Goal: Task Accomplishment & Management: Use online tool/utility

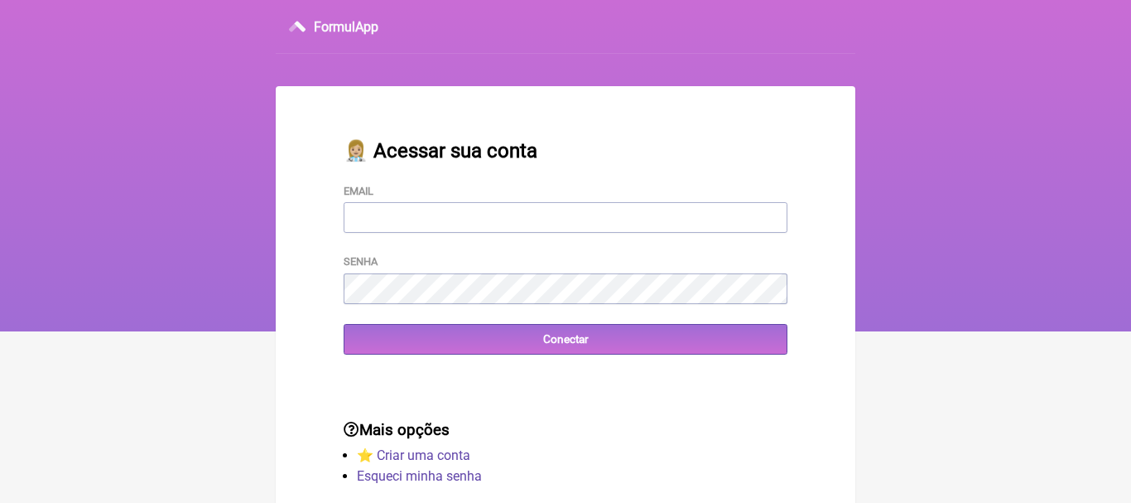
click at [405, 224] on input "Email" at bounding box center [566, 217] width 444 height 31
type input "priscilacrm@hotmail.com"
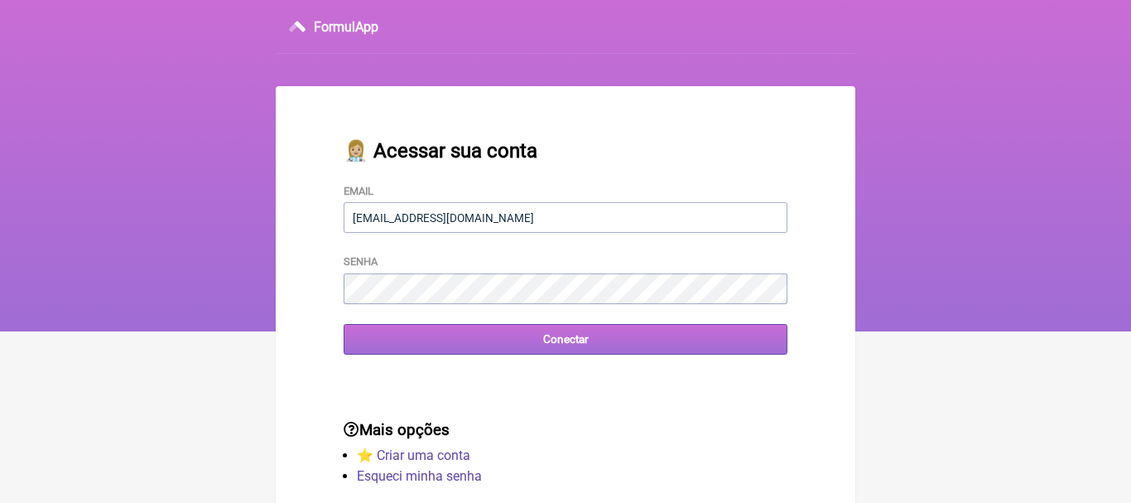
click at [583, 335] on input "Conectar" at bounding box center [566, 339] width 444 height 31
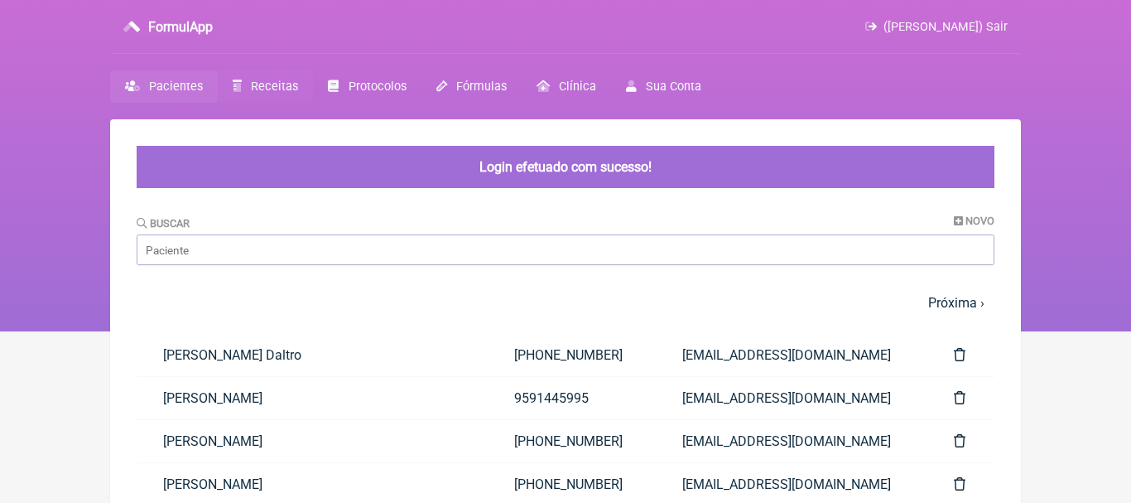
click at [268, 86] on span "Receitas" at bounding box center [274, 87] width 47 height 14
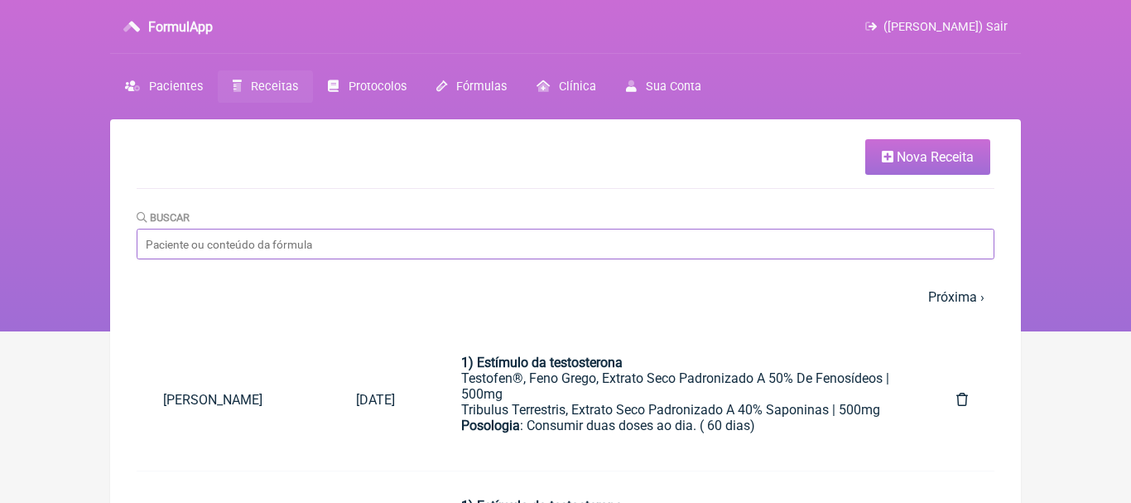
click at [662, 255] on input "Buscar" at bounding box center [566, 244] width 858 height 31
type input "leis"
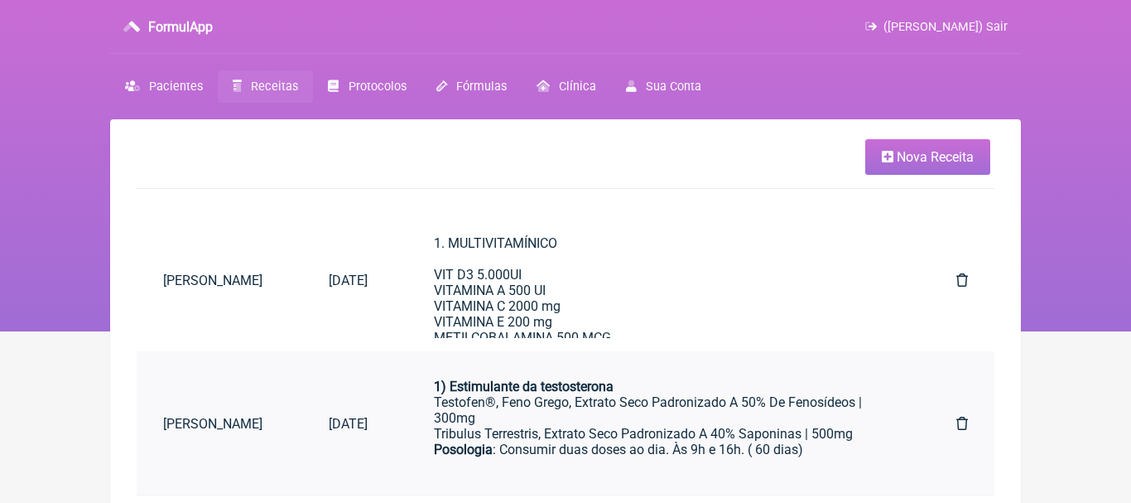
click at [568, 403] on div "Testofen®, Feno Grego, Extrato Seco Padronizado A 50% De Fenosídeos | 300mg" at bounding box center [662, 409] width 456 height 31
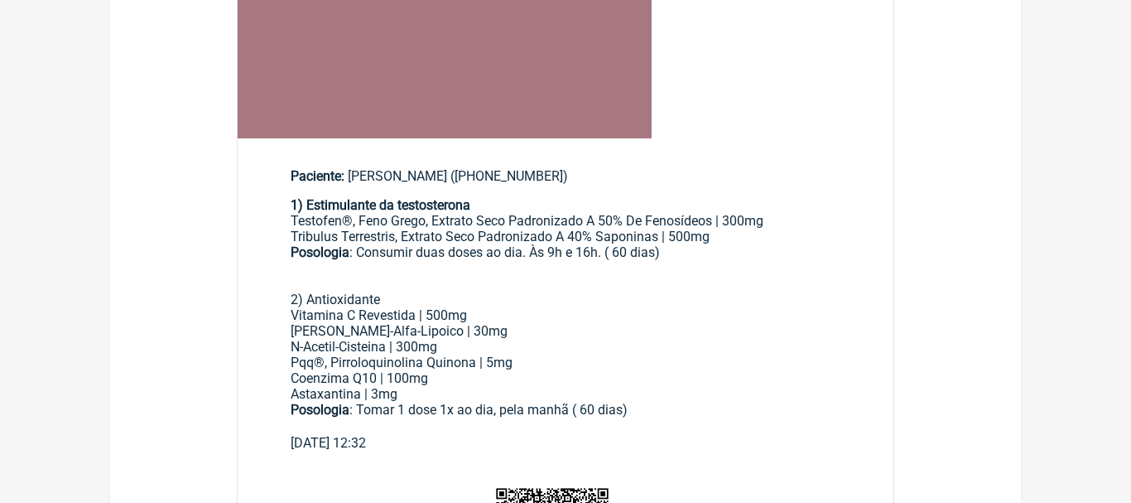
scroll to position [524, 0]
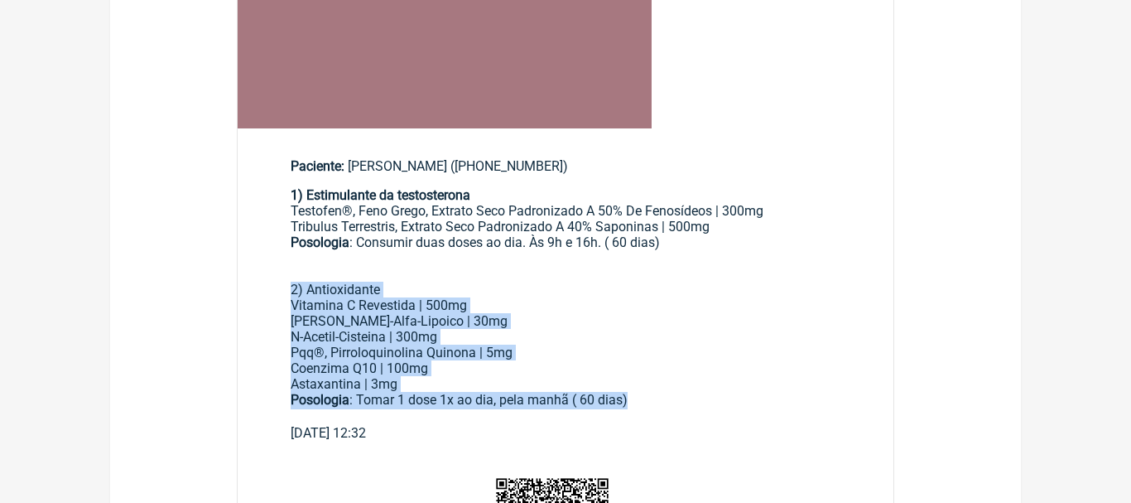
drag, startPoint x: 292, startPoint y: 291, endPoint x: 642, endPoint y: 399, distance: 366.8
click at [642, 399] on div "1) Estimulante da testosterona Testofen®, Feno Grego, Extrato Seco Padronizado …" at bounding box center [566, 306] width 550 height 238
copy div "2) Antioxidante Vitamina C Revestida | 500mg Ácido R-Alfa-Lipoico | 30mg N-Acet…"
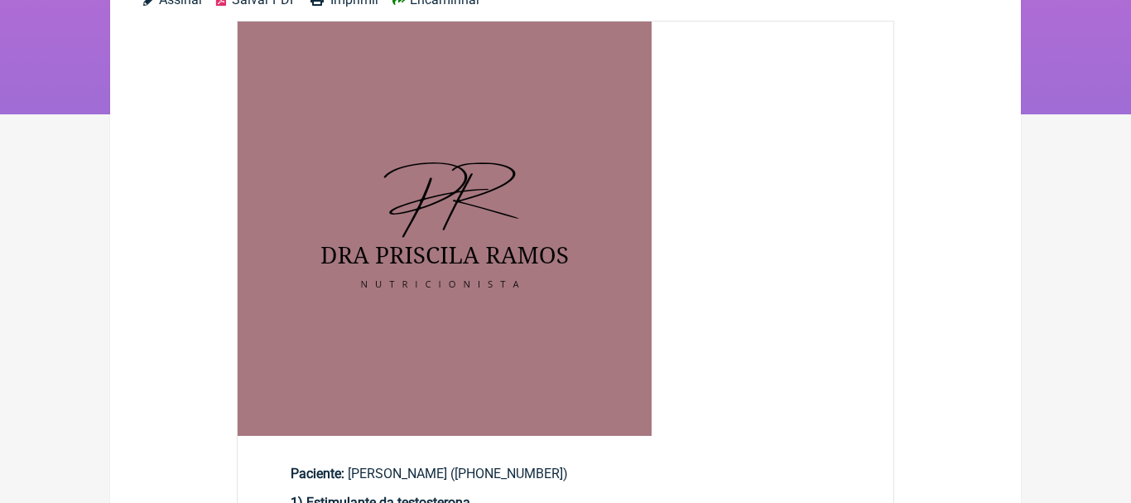
scroll to position [0, 0]
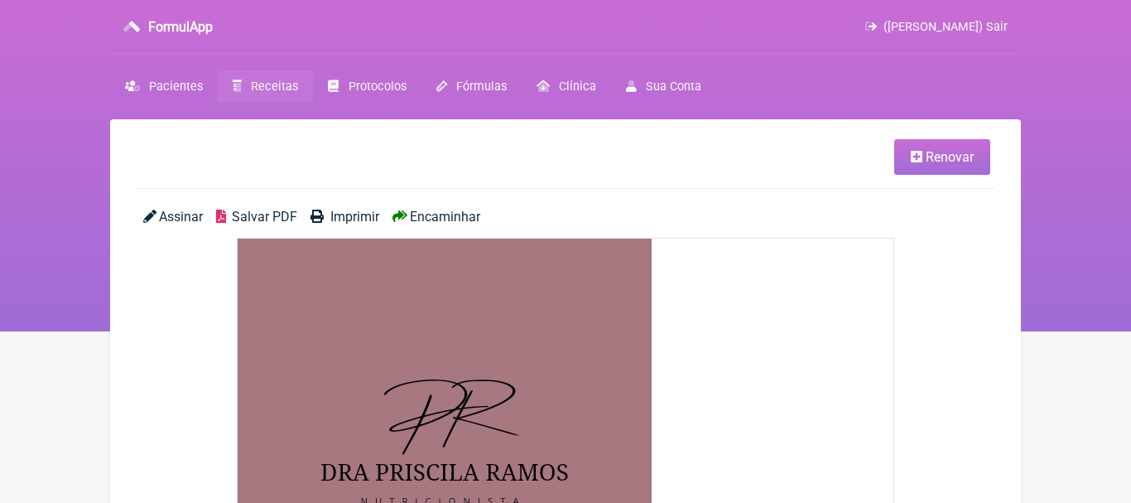
click at [273, 83] on span "Receitas" at bounding box center [274, 87] width 47 height 14
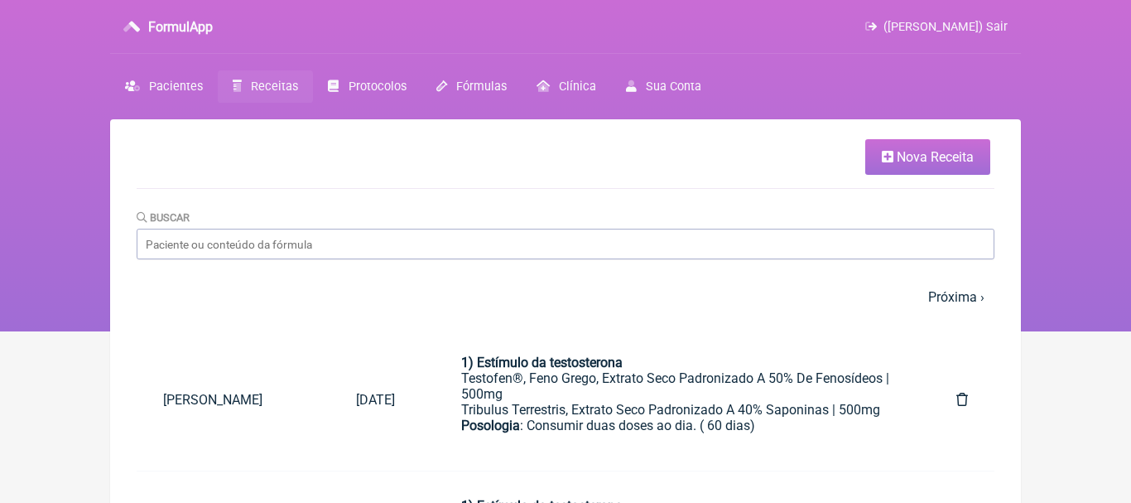
click at [902, 157] on span "Nova Receita" at bounding box center [935, 157] width 77 height 16
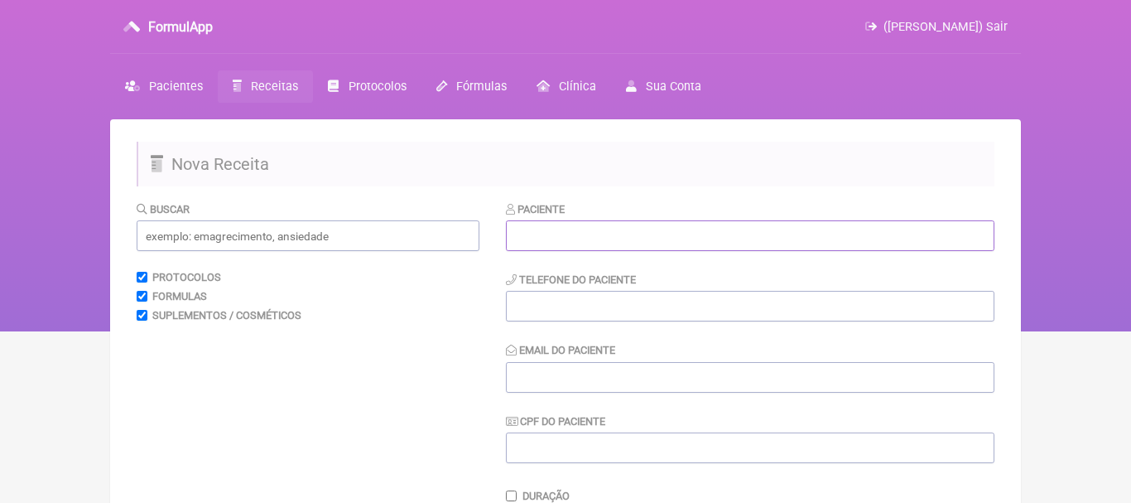
click at [601, 235] on input "text" at bounding box center [750, 235] width 489 height 31
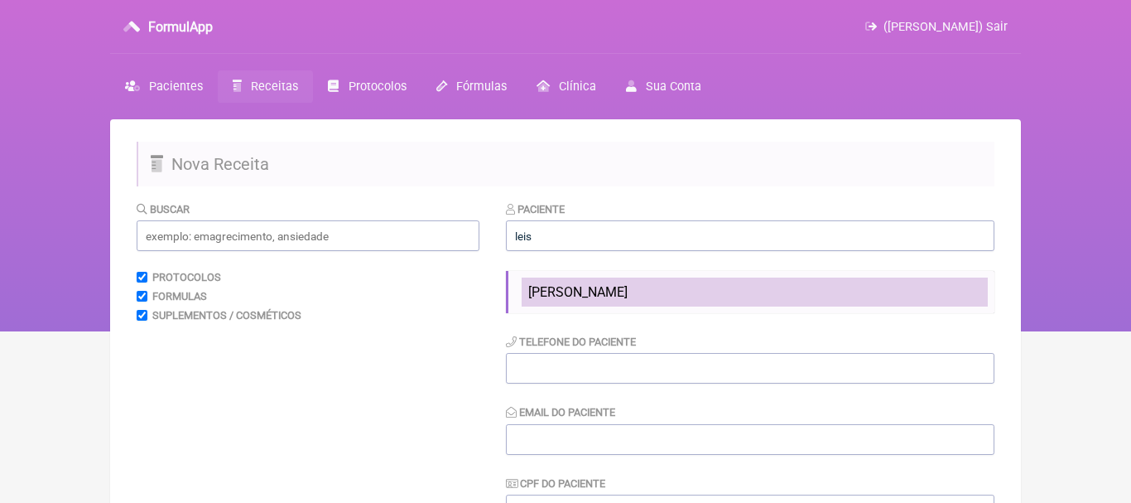
click at [552, 291] on span "[PERSON_NAME]" at bounding box center [577, 292] width 99 height 16
type input "[PERSON_NAME]"
type input "[PHONE_NUMBER]"
type input "[EMAIL_ADDRESS][DOMAIN_NAME]"
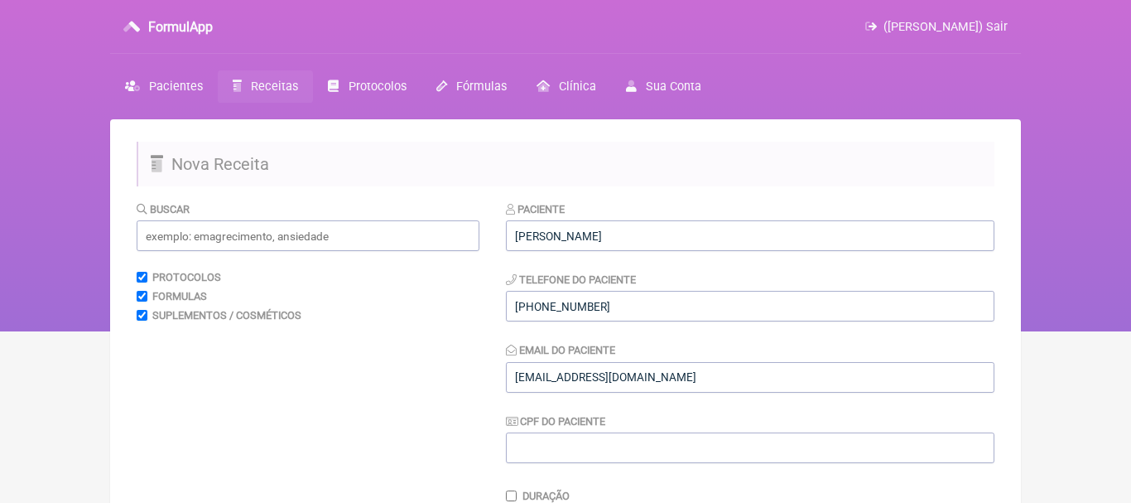
scroll to position [365, 0]
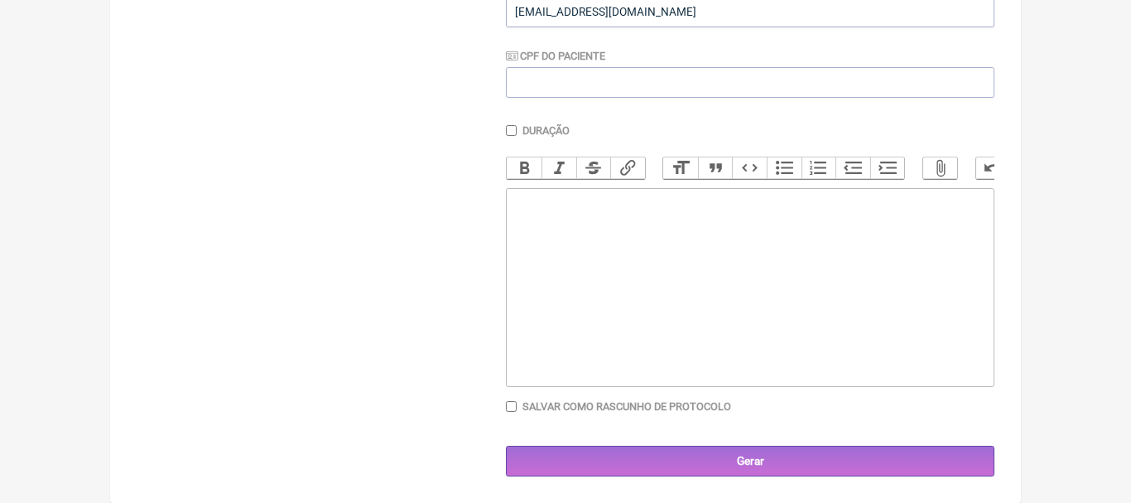
click at [591, 241] on trix-editor at bounding box center [750, 287] width 489 height 199
paste trix-editor "<div>2) Antioxidante</div><div>Vitamina C Revestida | 500mg</div><div>Ácido R-A…"
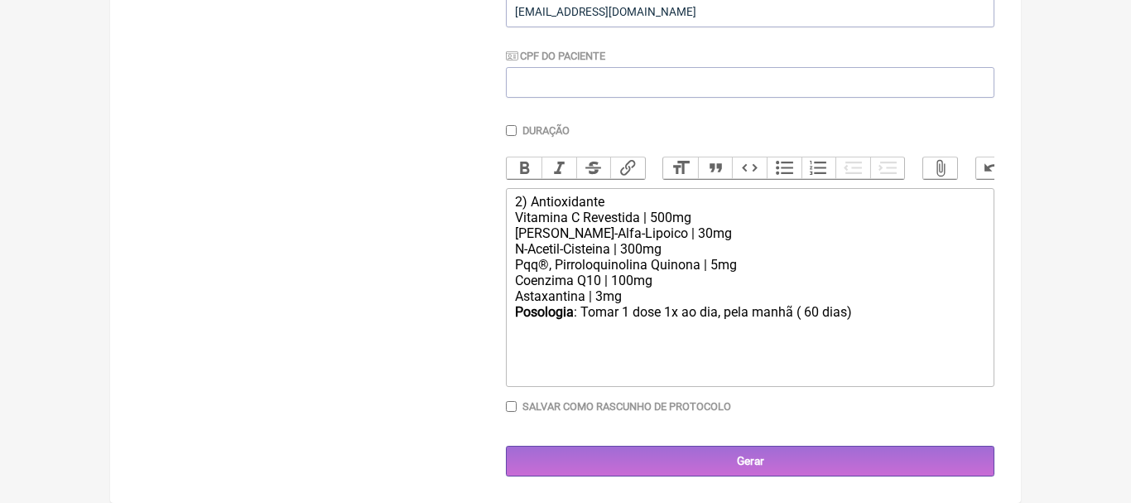
click at [524, 205] on div "2) Antioxidante" at bounding box center [750, 202] width 470 height 16
type trix-editor "<div>1) Antioxidante</div><div>Vitamina C Revestida | 500mg</div><div>Ácido R-A…"
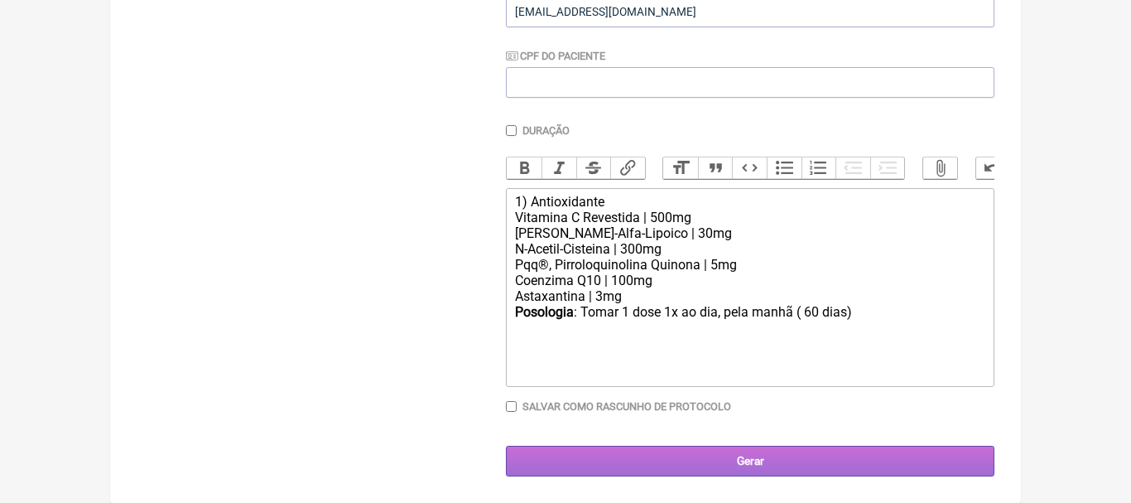
click at [769, 461] on input "Gerar" at bounding box center [750, 461] width 489 height 31
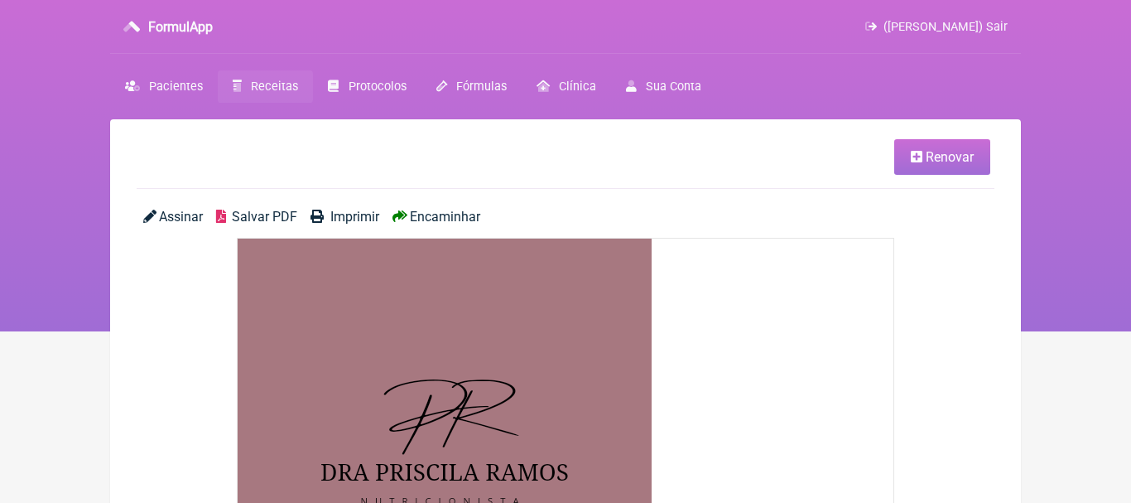
click at [462, 218] on span "Encaminhar" at bounding box center [445, 217] width 70 height 16
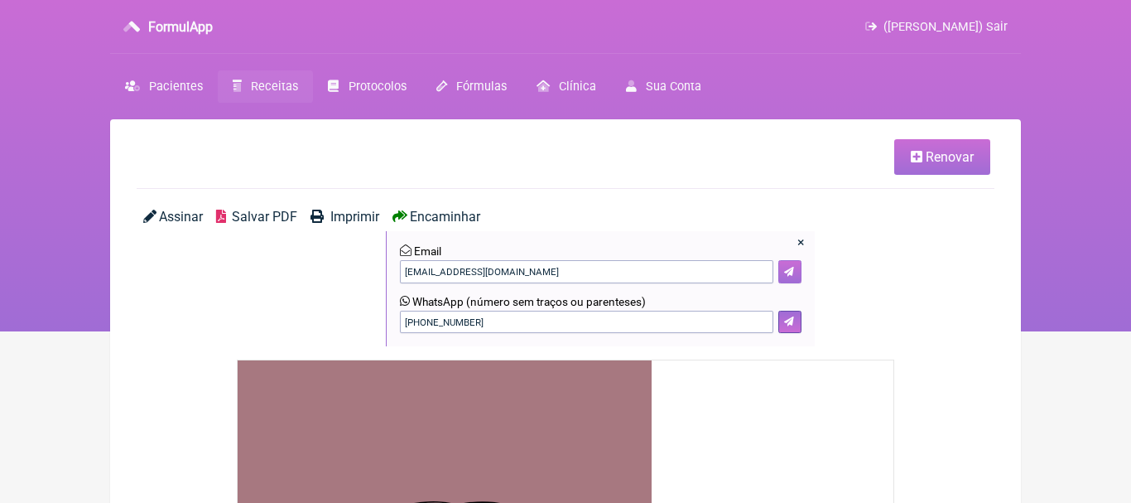
click at [794, 270] on button at bounding box center [790, 271] width 23 height 23
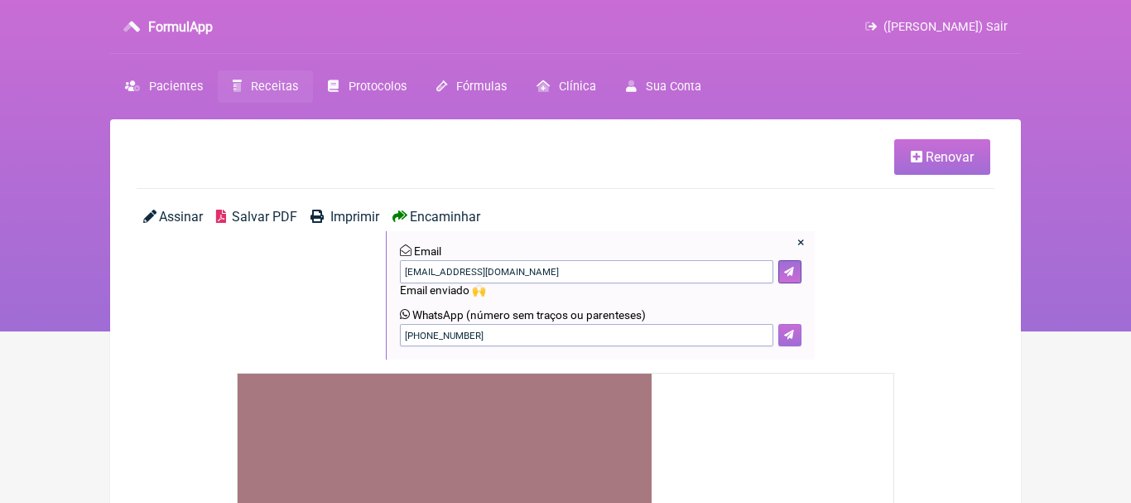
click at [796, 334] on button at bounding box center [790, 335] width 23 height 23
